Goal: Find specific page/section: Find specific page/section

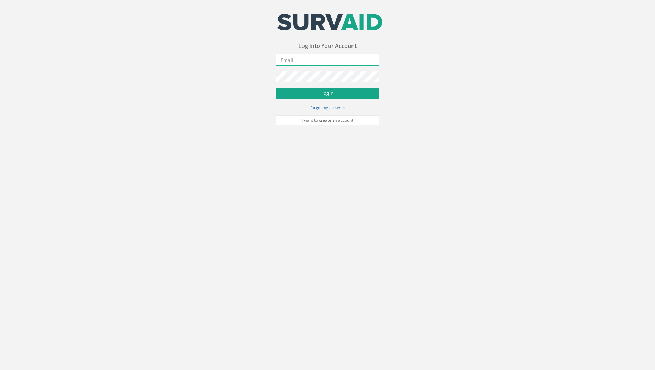
type input "[PERSON_NAME][EMAIL_ADDRESS][PERSON_NAME][DOMAIN_NAME]"
click at [300, 95] on button "Login" at bounding box center [327, 94] width 103 height 12
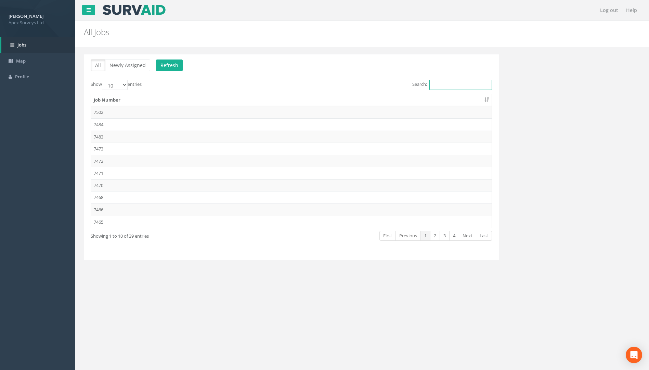
click at [437, 83] on input "Search:" at bounding box center [461, 85] width 63 height 10
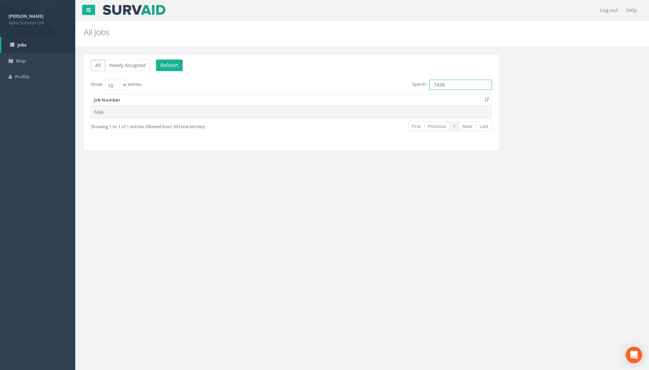
type input "7436"
click at [98, 113] on td "7436" at bounding box center [291, 112] width 401 height 12
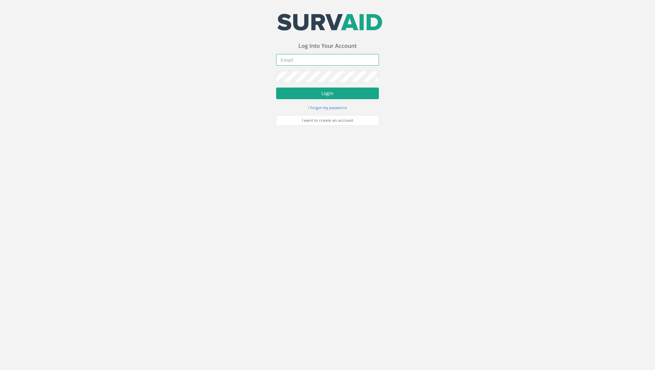
type input "[PERSON_NAME][EMAIL_ADDRESS][PERSON_NAME][DOMAIN_NAME]"
click at [303, 94] on button "Login" at bounding box center [327, 94] width 103 height 12
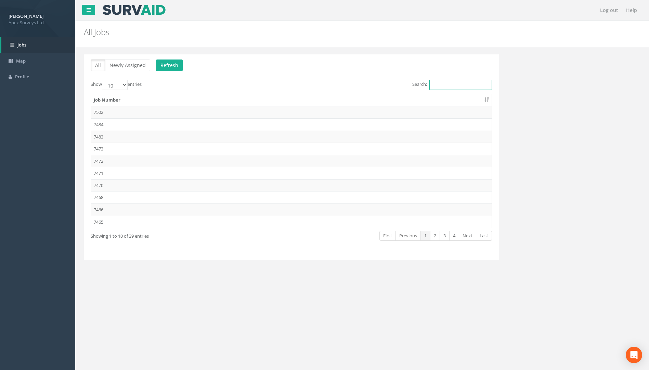
click at [453, 85] on input "Search:" at bounding box center [461, 85] width 63 height 10
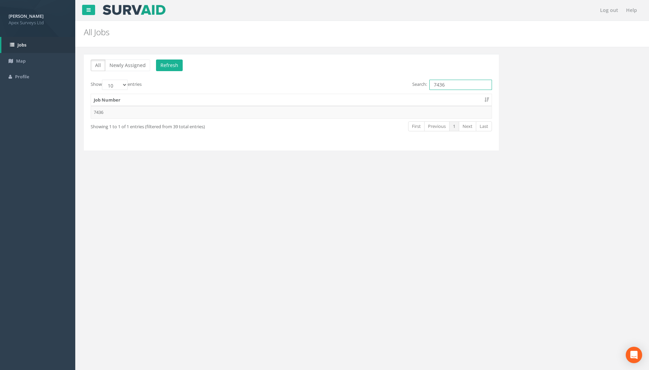
type input "7436"
click at [91, 103] on th "Job Number" at bounding box center [291, 100] width 401 height 12
click at [99, 114] on td "7436" at bounding box center [291, 112] width 401 height 12
